Goal: Task Accomplishment & Management: Manage account settings

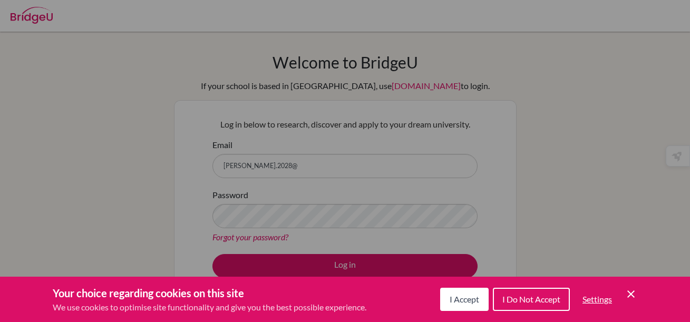
click at [462, 294] on button "I Accept" at bounding box center [464, 299] width 48 height 23
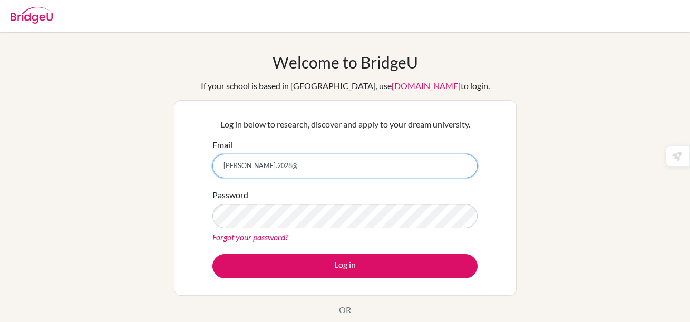
click at [354, 169] on input "anush.2028@" at bounding box center [344, 166] width 265 height 24
type input "[PERSON_NAME][EMAIL_ADDRESS][DOMAIN_NAME]"
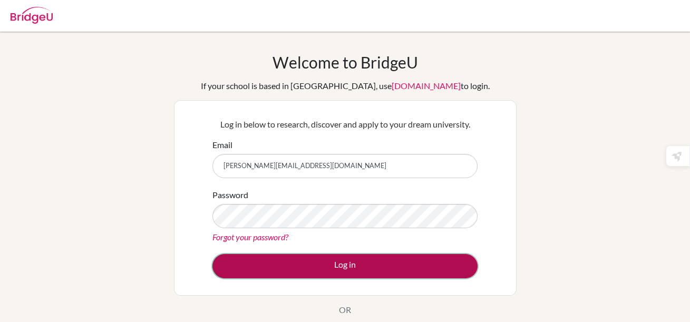
click at [337, 259] on button "Log in" at bounding box center [344, 266] width 265 height 24
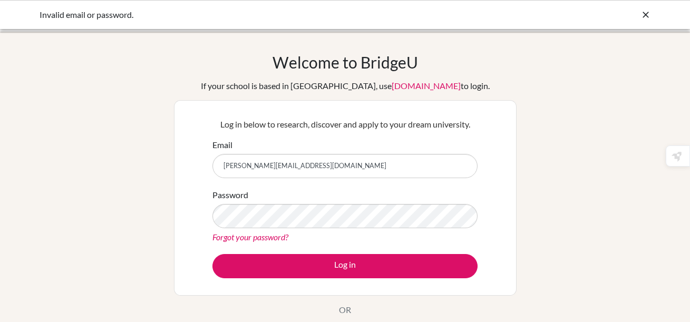
click at [257, 238] on link "Forgot your password?" at bounding box center [250, 237] width 76 height 10
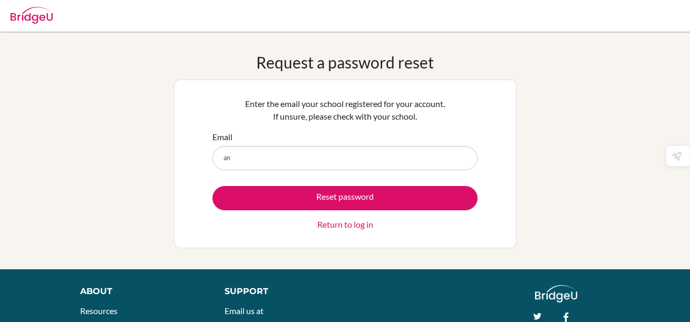
type input "anush.2028@mis.sch.id"
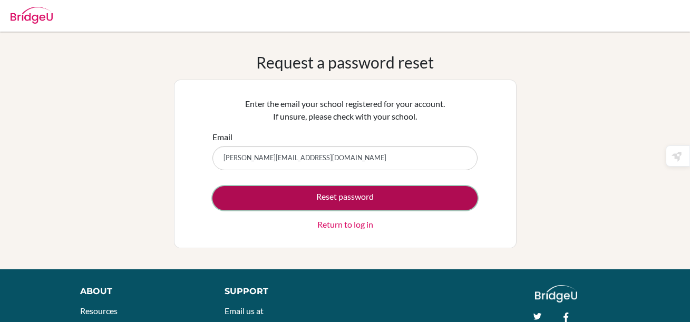
click at [321, 194] on button "Reset password" at bounding box center [344, 198] width 265 height 24
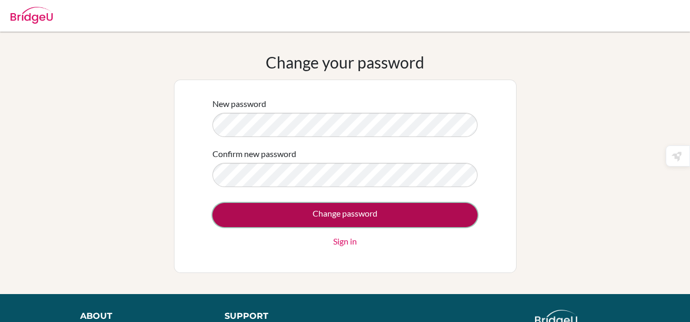
click at [380, 216] on input "Change password" at bounding box center [344, 215] width 265 height 24
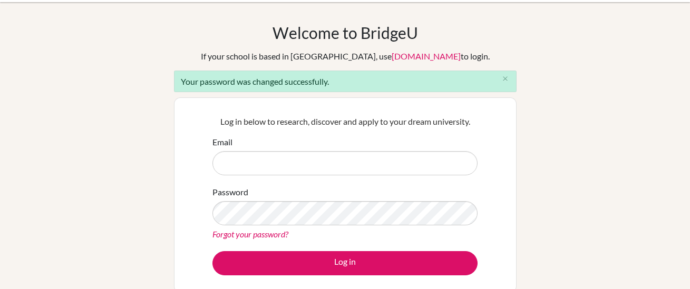
scroll to position [30, 0]
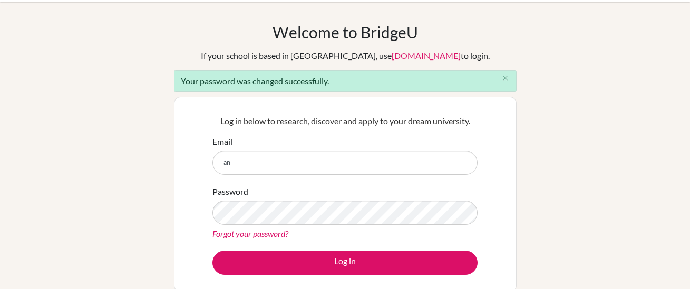
type input "anush.2028@mis.sch.id"
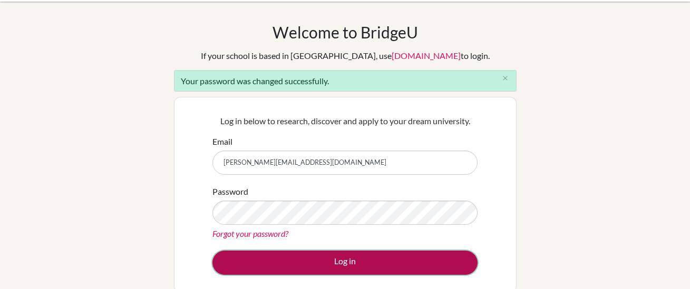
click at [366, 256] on button "Log in" at bounding box center [344, 263] width 265 height 24
